Goal: Task Accomplishment & Management: Use online tool/utility

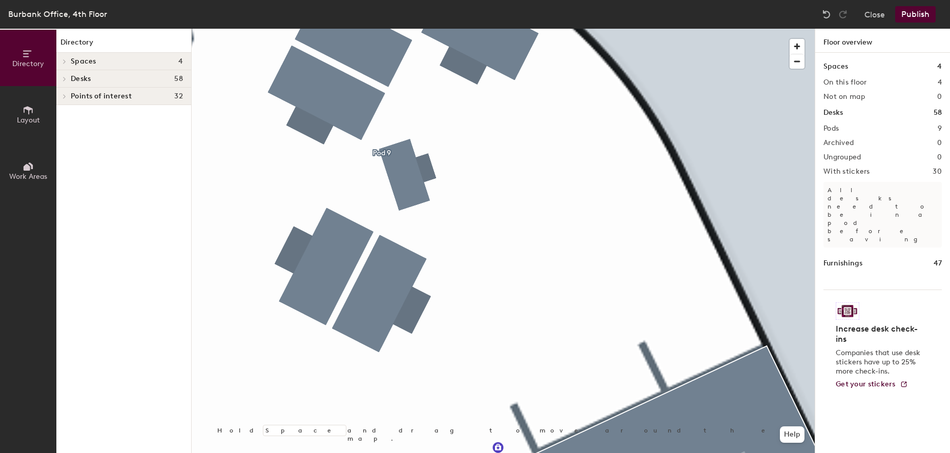
click at [12, 122] on button "Layout" at bounding box center [28, 114] width 56 height 56
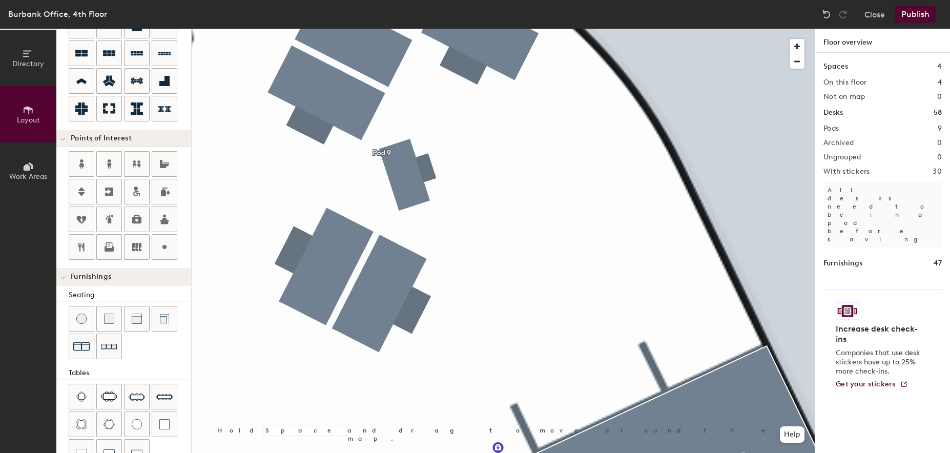
scroll to position [114, 0]
click at [166, 252] on icon at bounding box center [164, 248] width 12 height 12
type input "20"
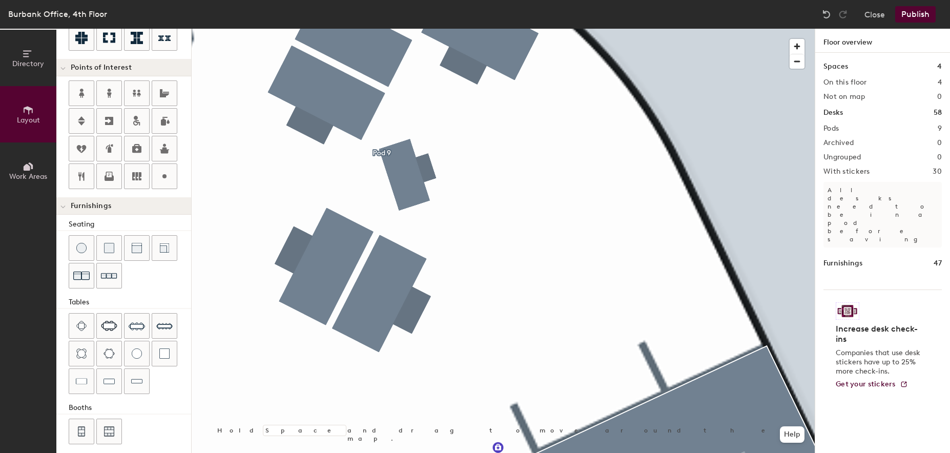
scroll to position [194, 0]
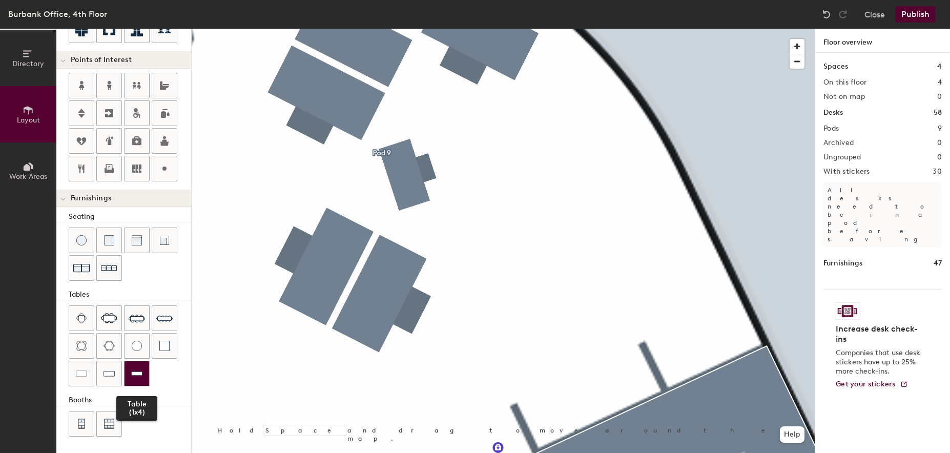
click at [133, 375] on img at bounding box center [136, 374] width 11 height 10
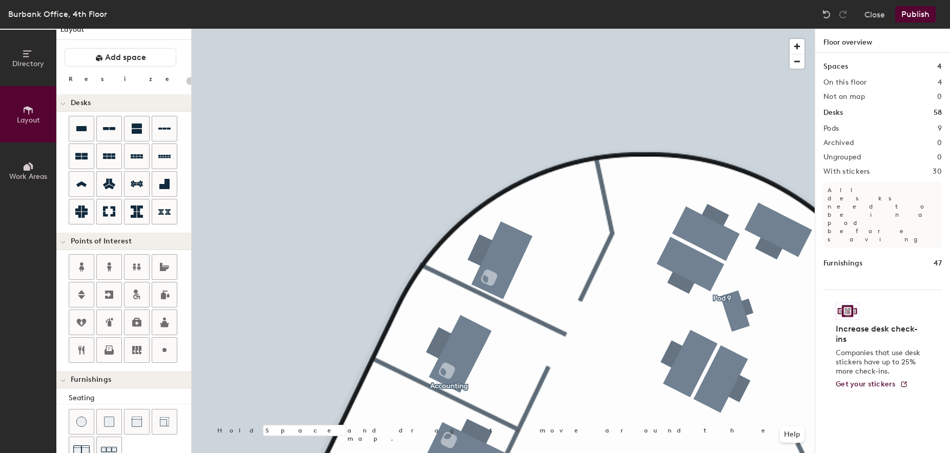
scroll to position [0, 0]
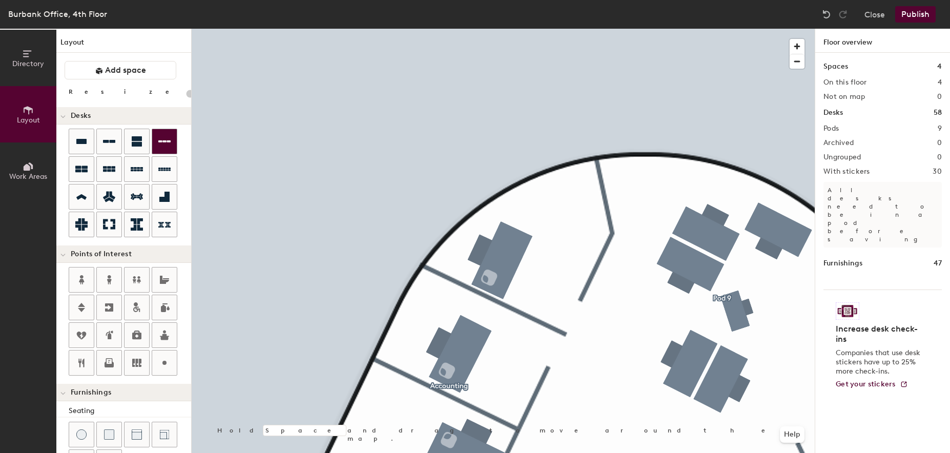
click at [164, 144] on icon at bounding box center [164, 141] width 12 height 12
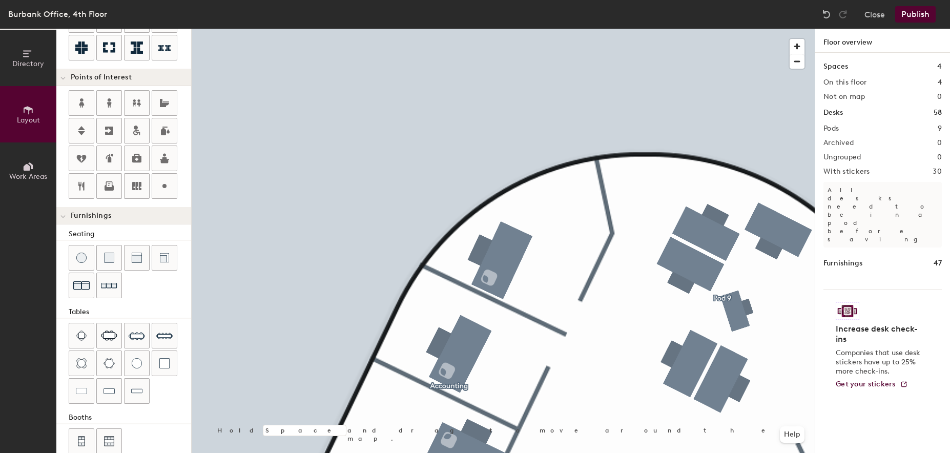
scroll to position [194, 0]
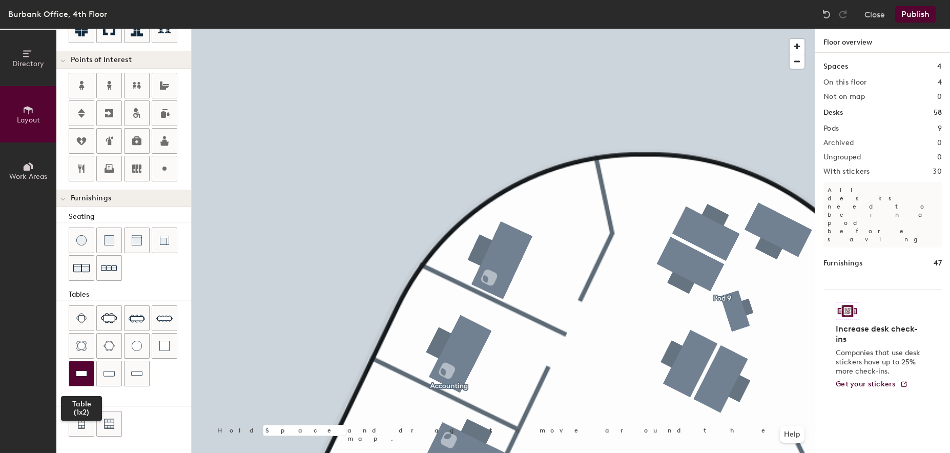
click at [90, 377] on div at bounding box center [81, 373] width 25 height 25
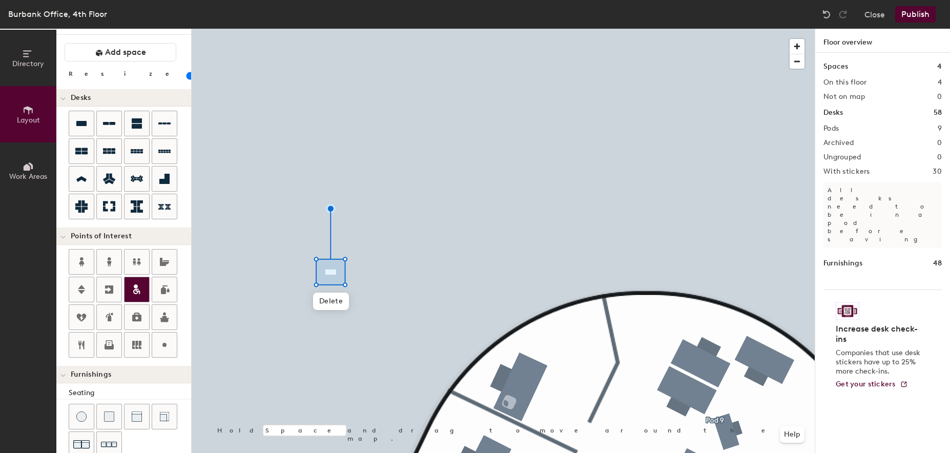
scroll to position [0, 0]
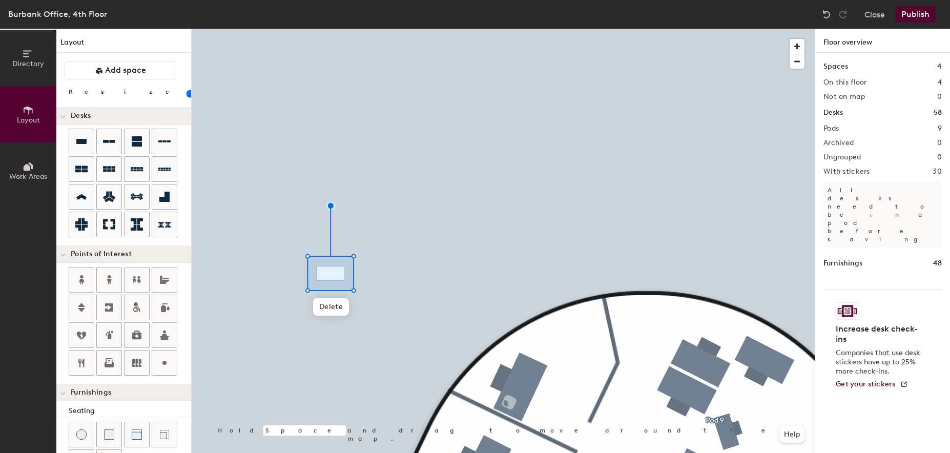
drag, startPoint x: 93, startPoint y: 93, endPoint x: 52, endPoint y: 99, distance: 41.5
click at [186, 98] on input "range" at bounding box center [186, 94] width 0 height 8
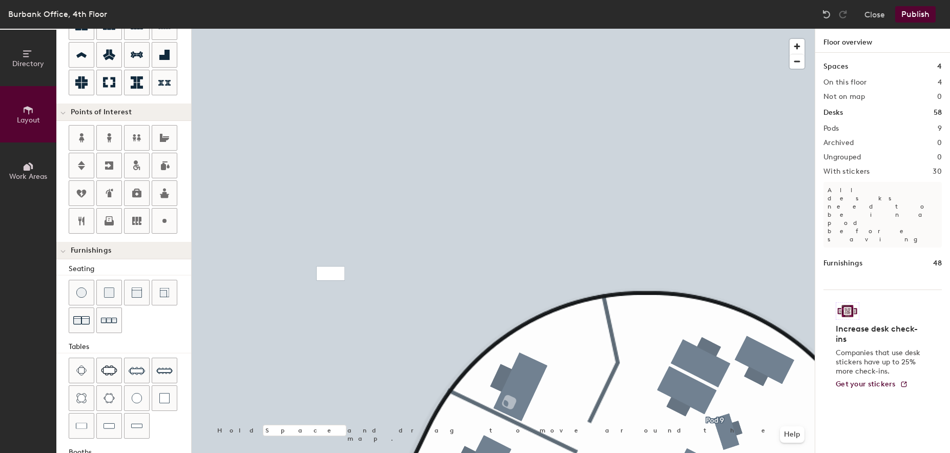
scroll to position [194, 0]
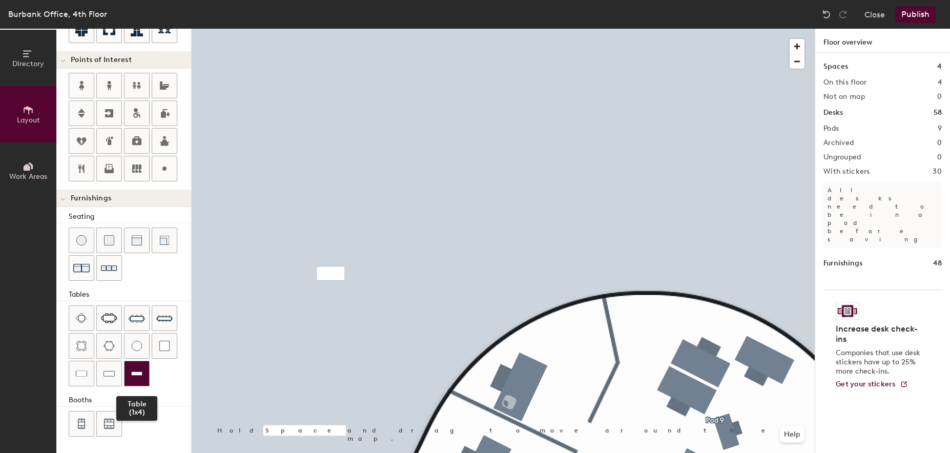
click at [134, 377] on img at bounding box center [136, 374] width 11 height 10
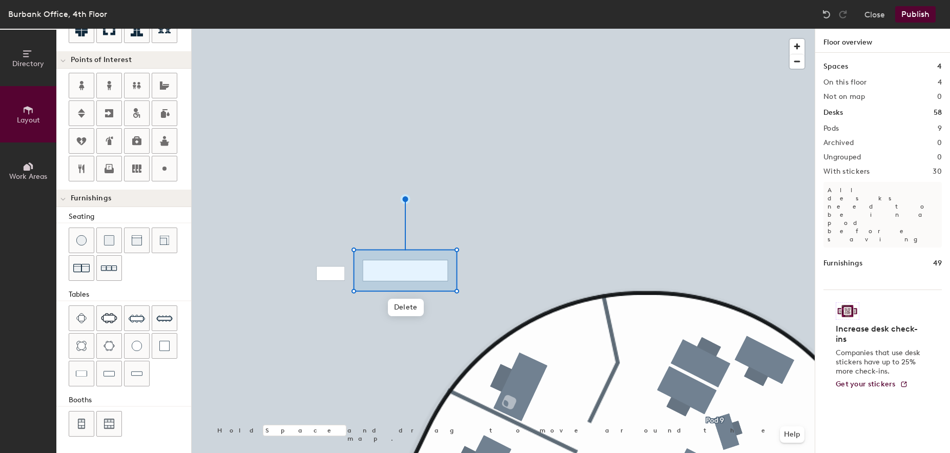
scroll to position [0, 0]
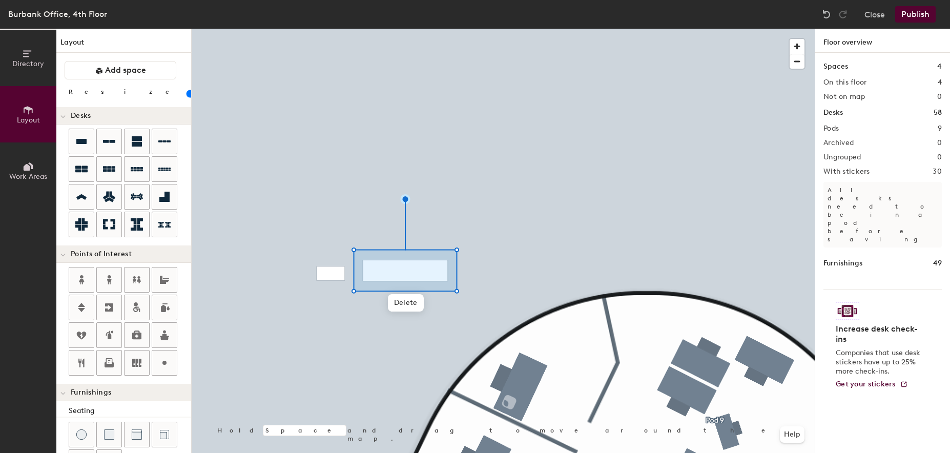
drag, startPoint x: 96, startPoint y: 94, endPoint x: 18, endPoint y: 98, distance: 78.0
click at [186, 98] on input "range" at bounding box center [186, 94] width 0 height 8
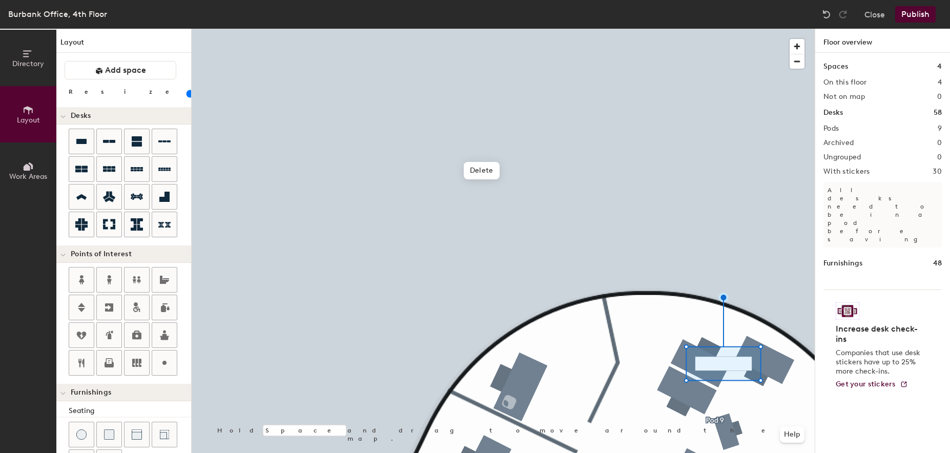
click at [410, 0] on html "Skip navigation Schedule Office People Analytics Visits Deliveries Services Man…" at bounding box center [475, 226] width 950 height 453
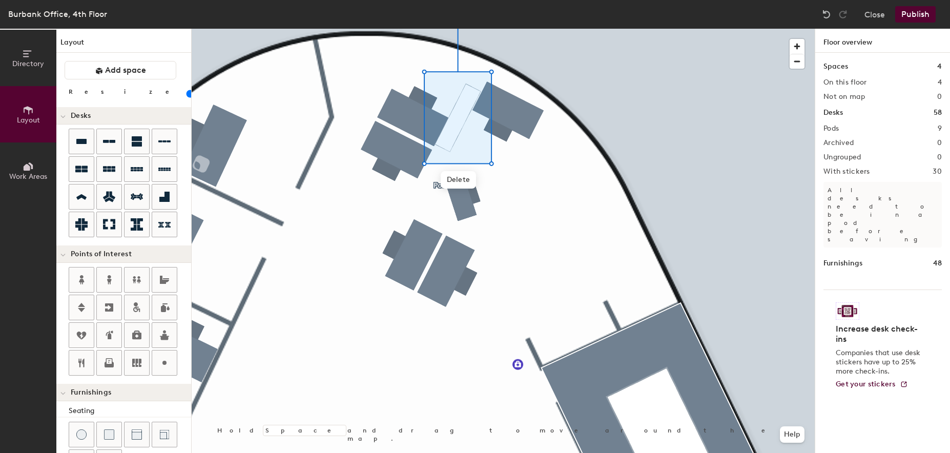
click at [589, 29] on div at bounding box center [503, 29] width 623 height 0
type input "20"
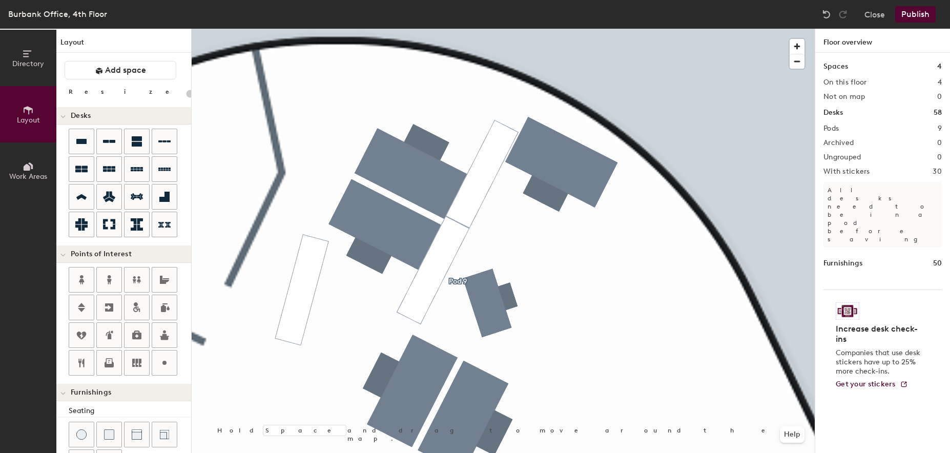
click at [489, 29] on div at bounding box center [503, 29] width 623 height 0
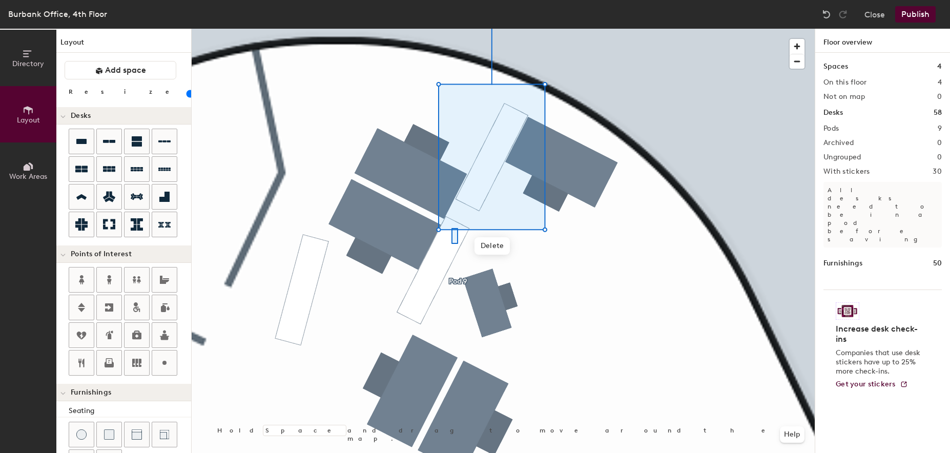
click at [458, 29] on div at bounding box center [503, 29] width 623 height 0
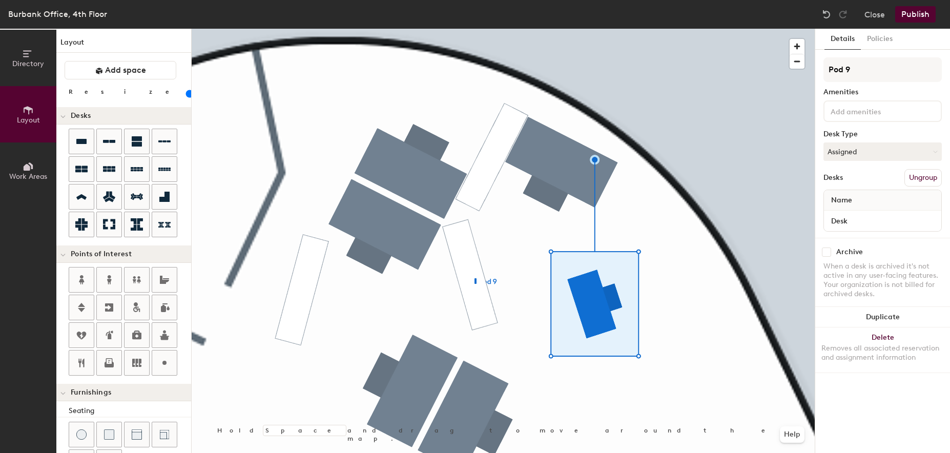
click at [475, 29] on div at bounding box center [503, 29] width 623 height 0
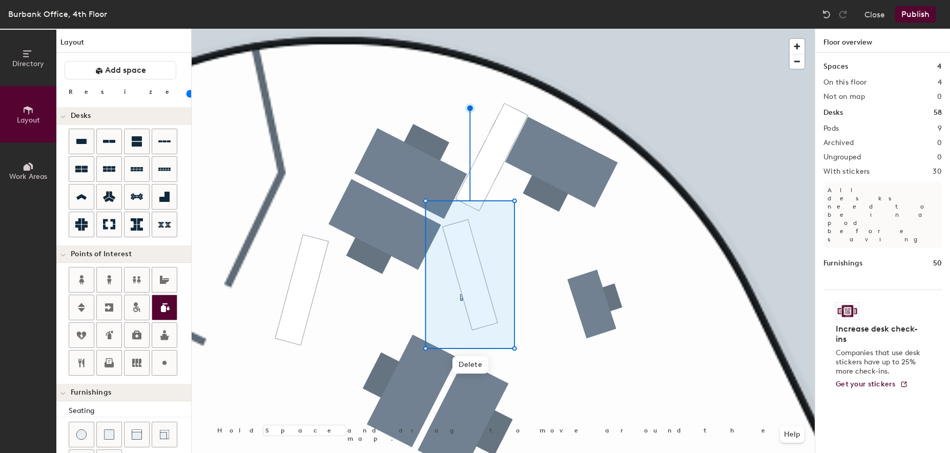
scroll to position [194, 0]
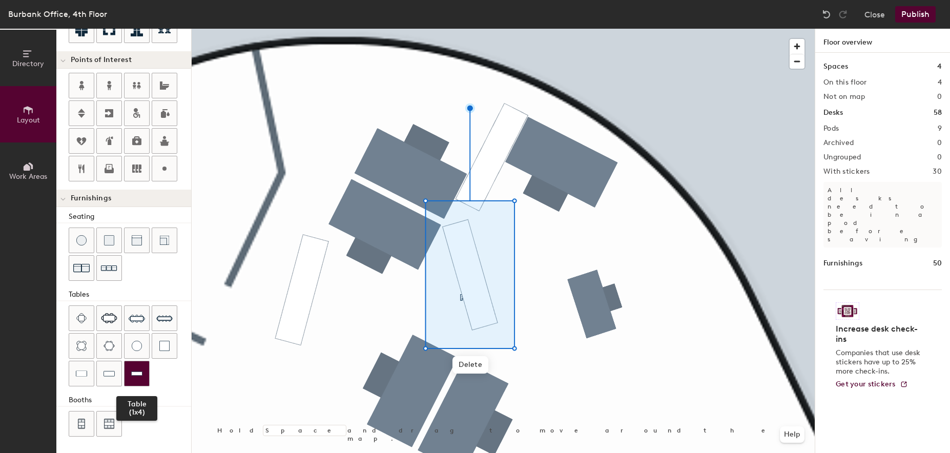
click at [137, 373] on img at bounding box center [136, 374] width 11 height 10
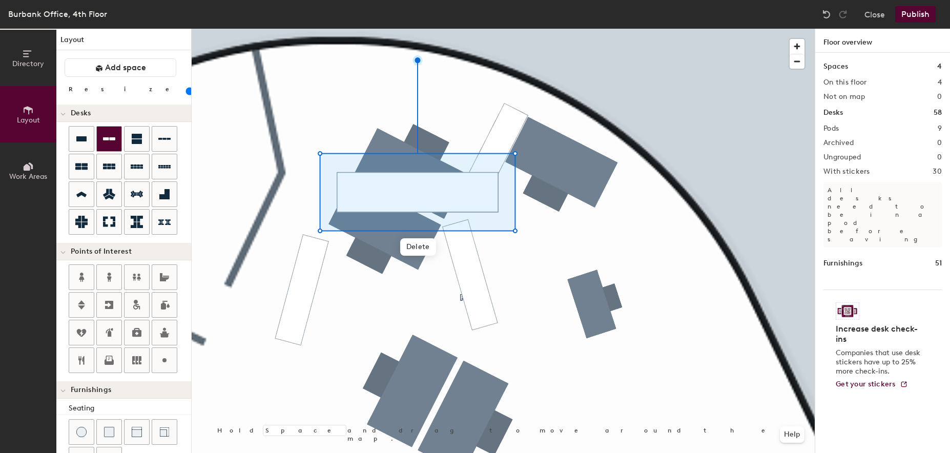
scroll to position [0, 0]
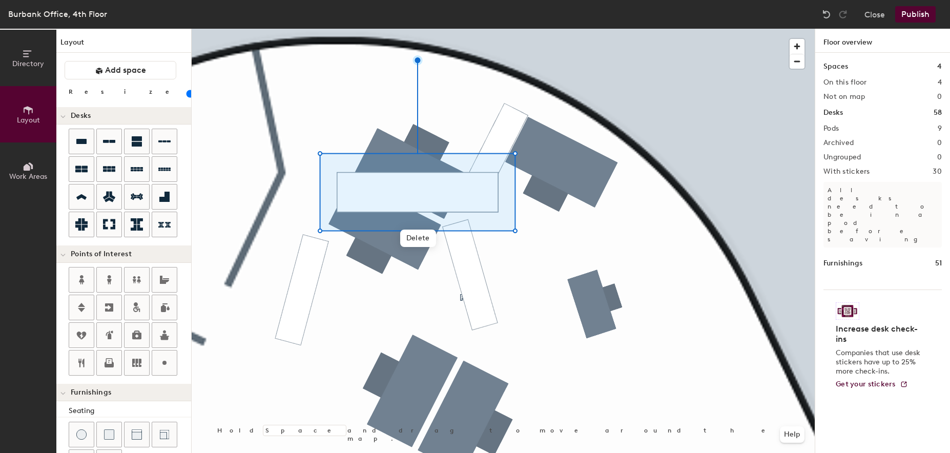
drag, startPoint x: 97, startPoint y: 92, endPoint x: 68, endPoint y: 95, distance: 29.9
click at [186, 95] on input "range" at bounding box center [186, 94] width 0 height 8
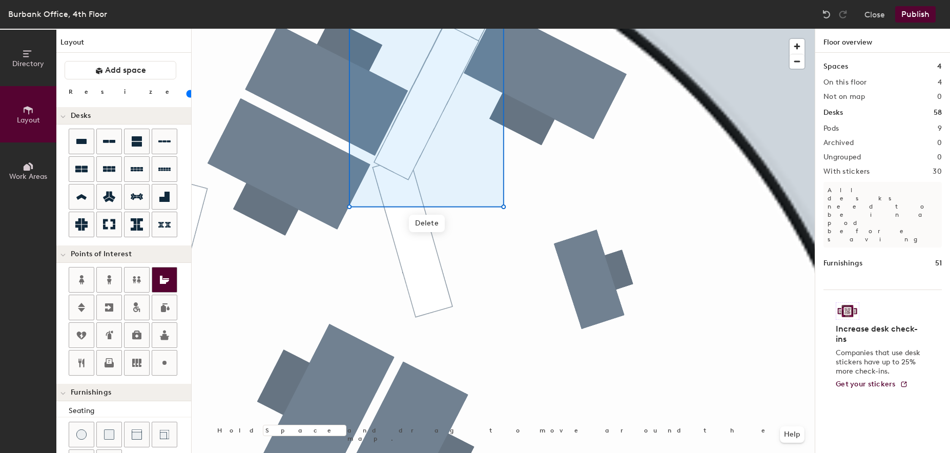
scroll to position [194, 0]
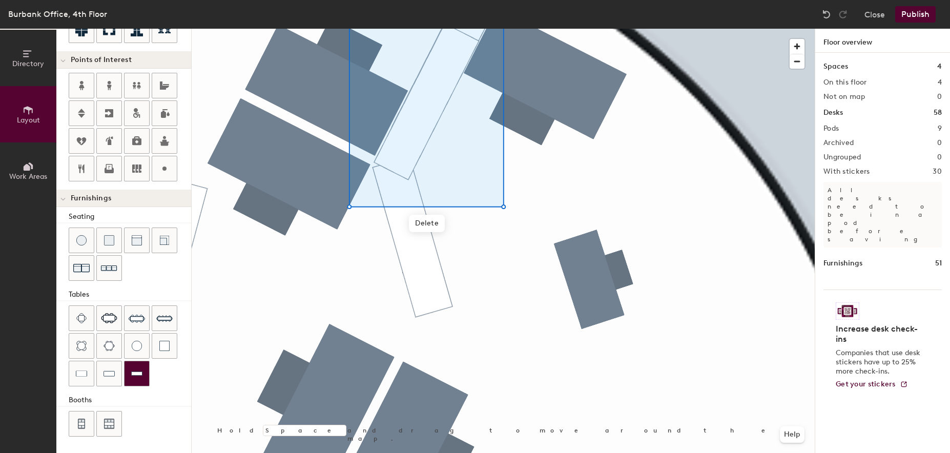
click at [141, 376] on img at bounding box center [136, 374] width 11 height 10
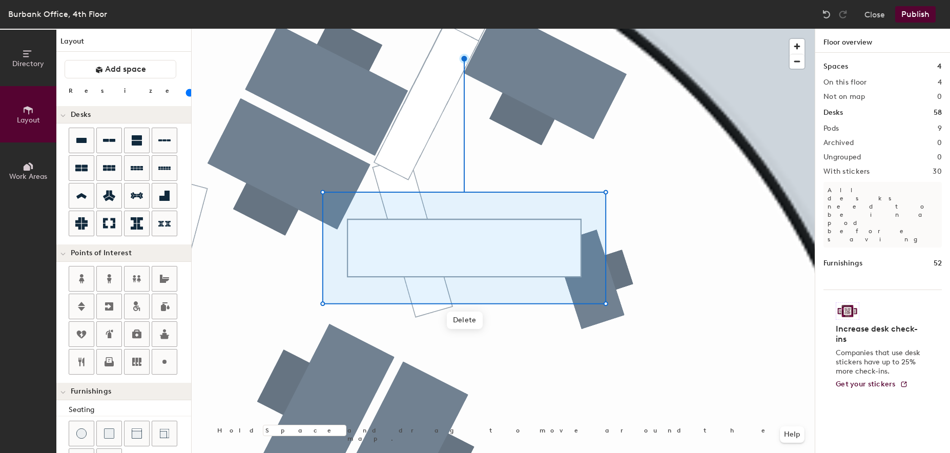
scroll to position [0, 0]
drag, startPoint x: 97, startPoint y: 94, endPoint x: 71, endPoint y: 95, distance: 26.2
click at [186, 95] on input "range" at bounding box center [186, 94] width 0 height 8
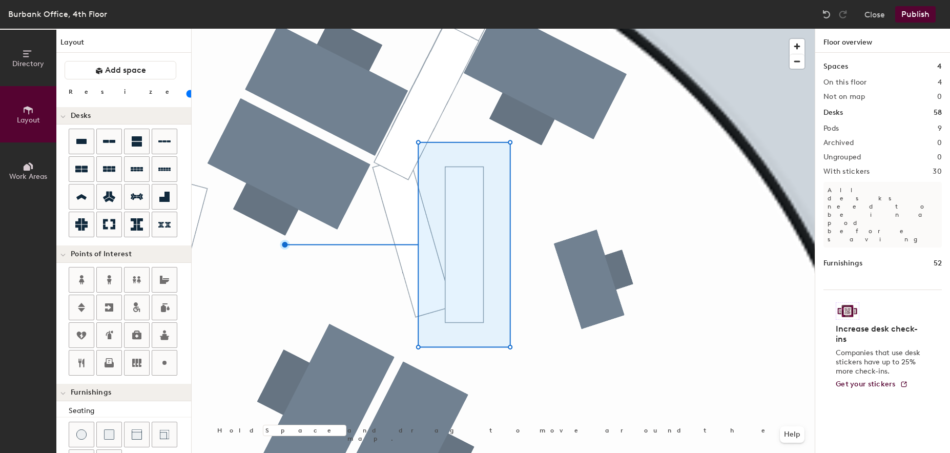
click at [183, 261] on div "Directory Layout Work Areas Layout Add space Resize Desks Points of Interest Fu…" at bounding box center [475, 241] width 950 height 424
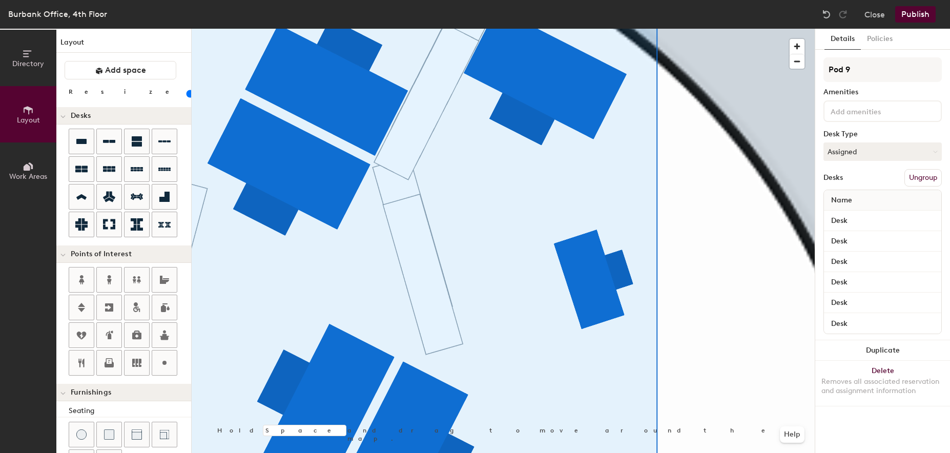
type input "100"
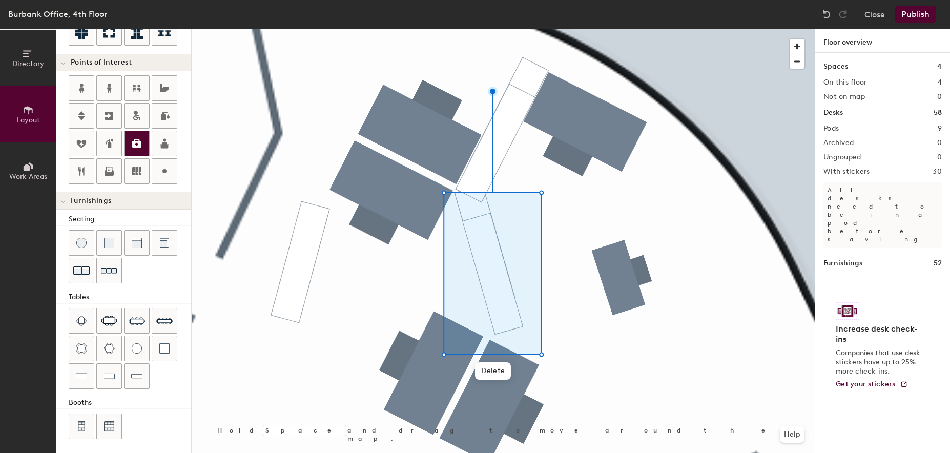
scroll to position [194, 0]
click at [141, 370] on img at bounding box center [136, 374] width 11 height 10
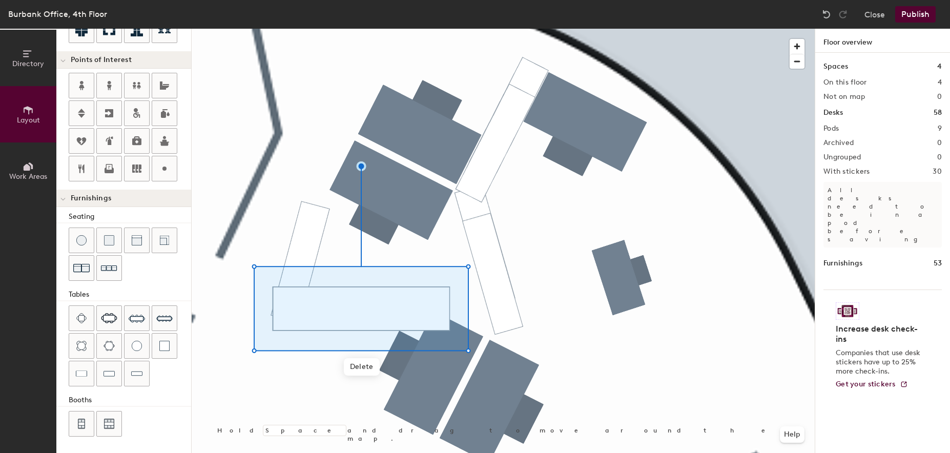
scroll to position [0, 0]
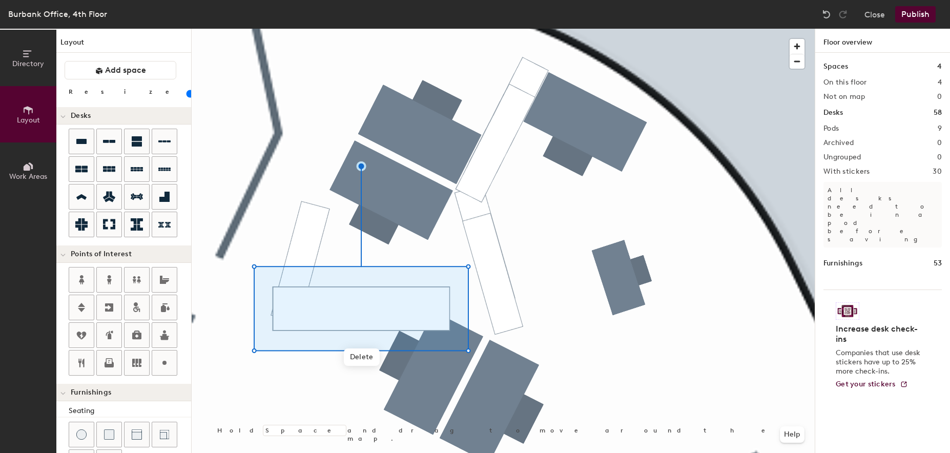
drag, startPoint x: 92, startPoint y: 93, endPoint x: 68, endPoint y: 93, distance: 24.1
click at [186, 93] on input "range" at bounding box center [186, 94] width 0 height 8
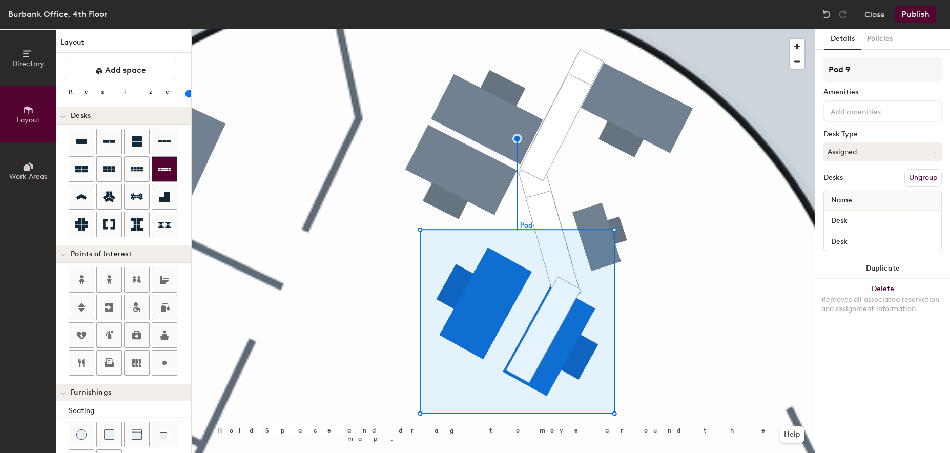
type input "20"
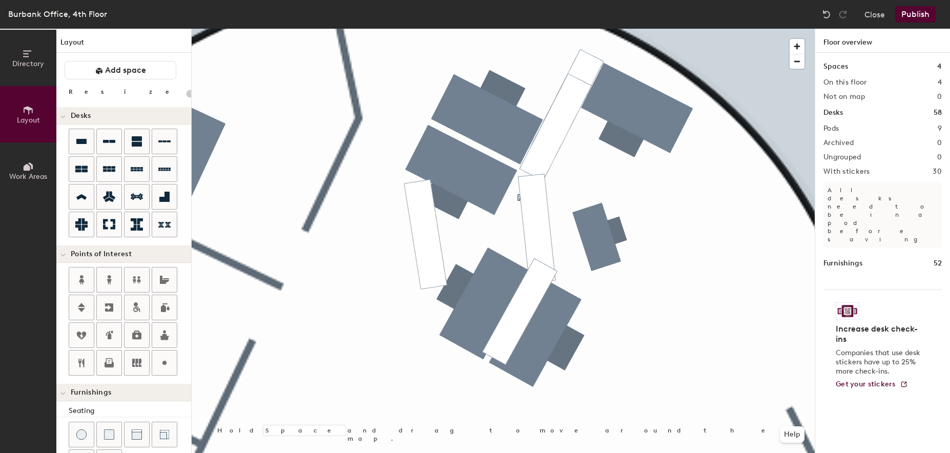
click at [917, 15] on button "Publish" at bounding box center [915, 14] width 40 height 16
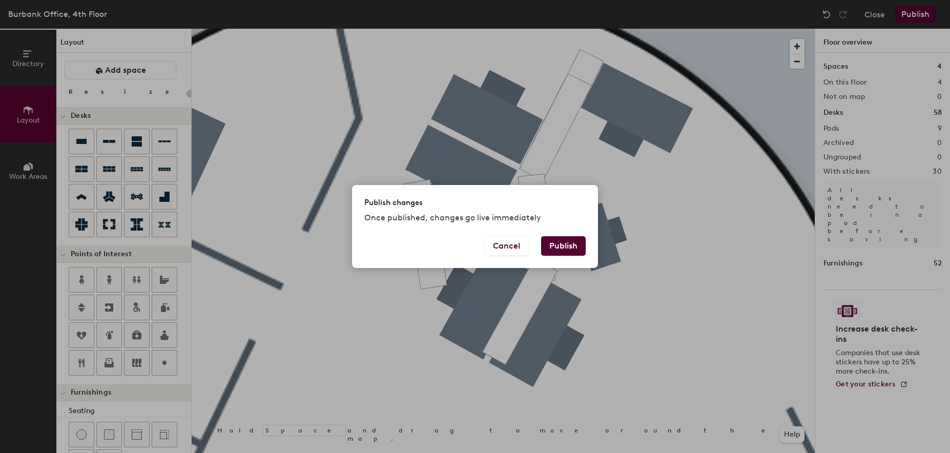
click at [565, 247] on button "Publish" at bounding box center [563, 245] width 45 height 19
type input "20"
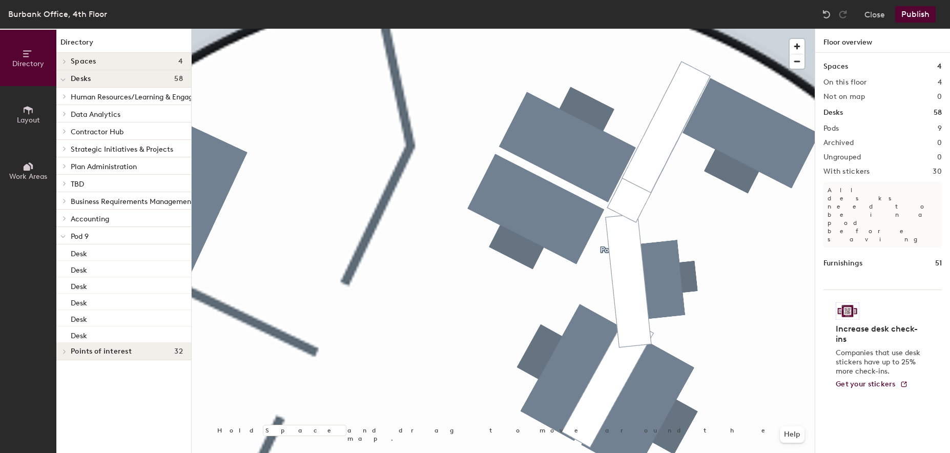
click at [914, 15] on button "Publish" at bounding box center [915, 14] width 40 height 16
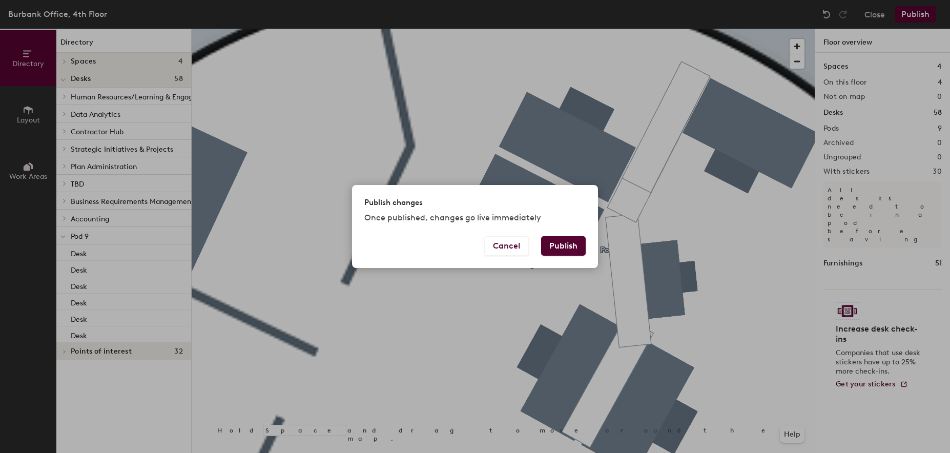
click at [541, 236] on button "Publish" at bounding box center [563, 245] width 45 height 19
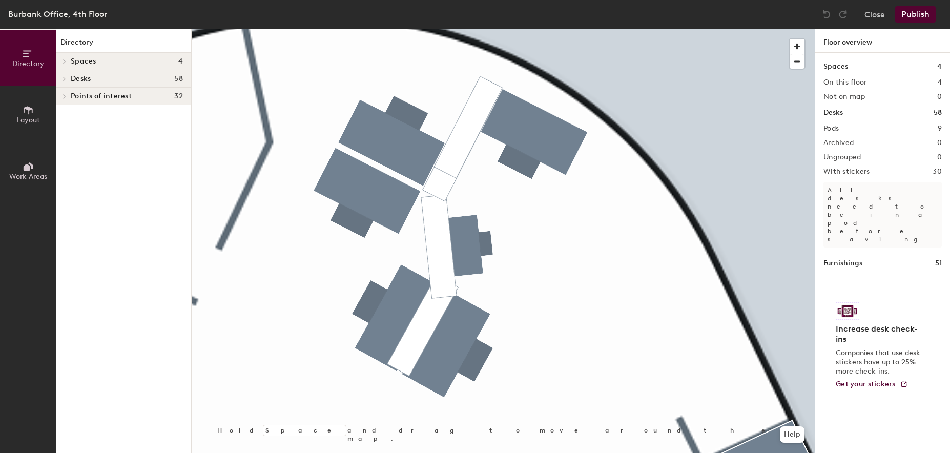
click at [916, 13] on button "Publish" at bounding box center [915, 14] width 40 height 16
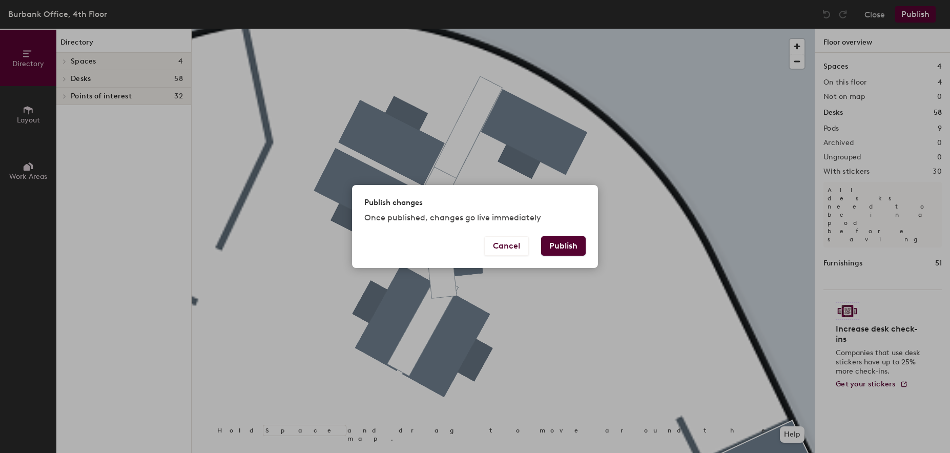
click at [560, 249] on button "Publish" at bounding box center [563, 245] width 45 height 19
